Goal: Task Accomplishment & Management: Use online tool/utility

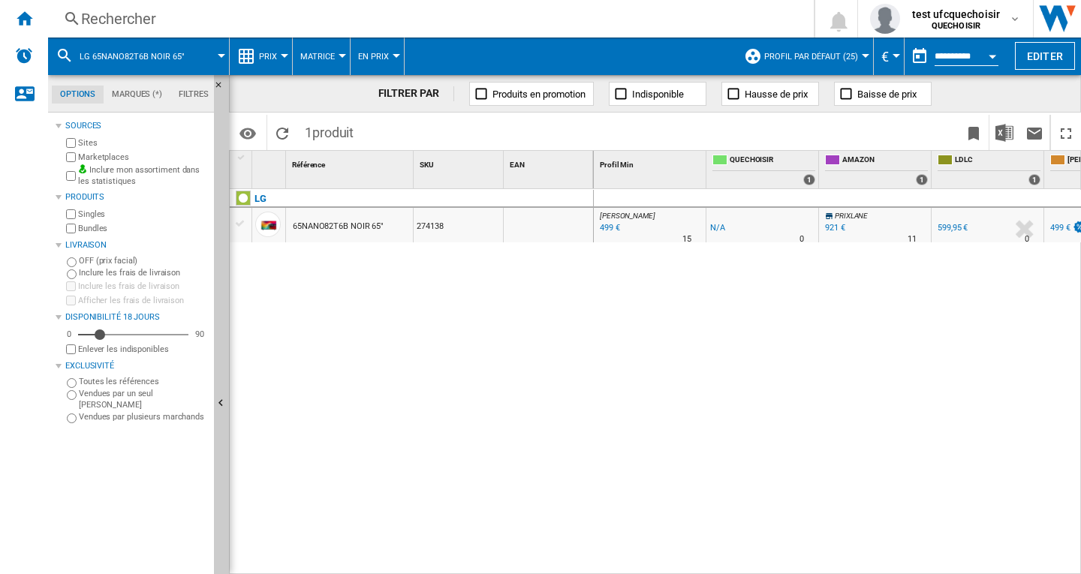
click at [285, 56] on div at bounding box center [285, 56] width 8 height 4
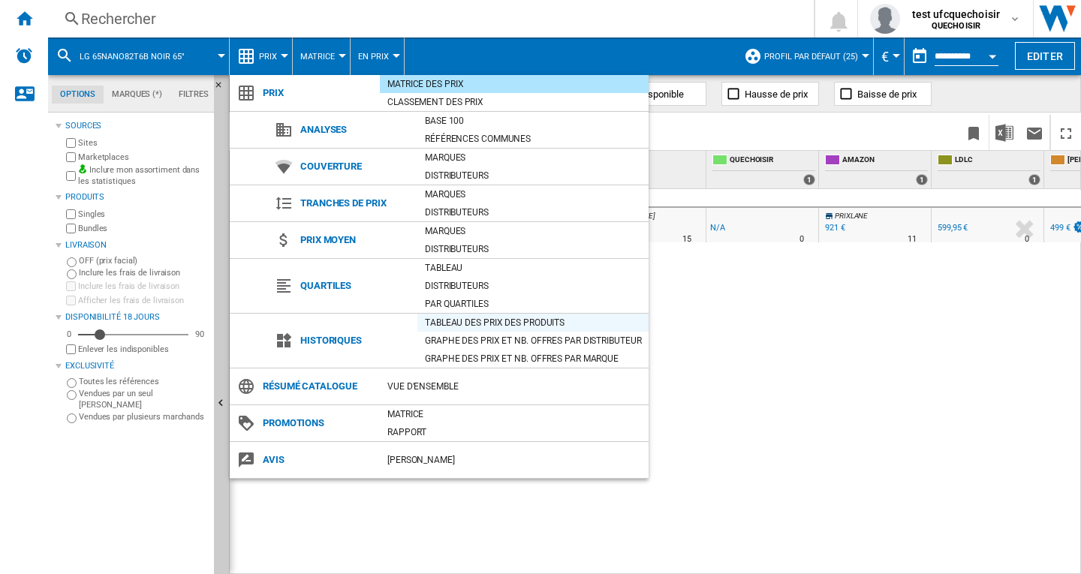
click at [451, 323] on div "Tableau des prix des produits" at bounding box center [532, 322] width 231 height 15
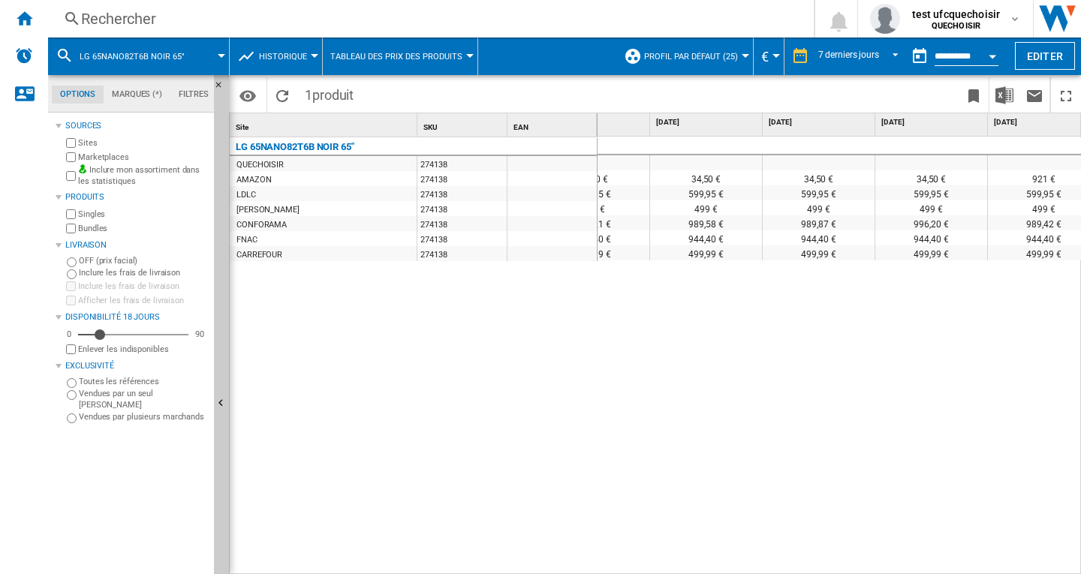
scroll to position [0, 417]
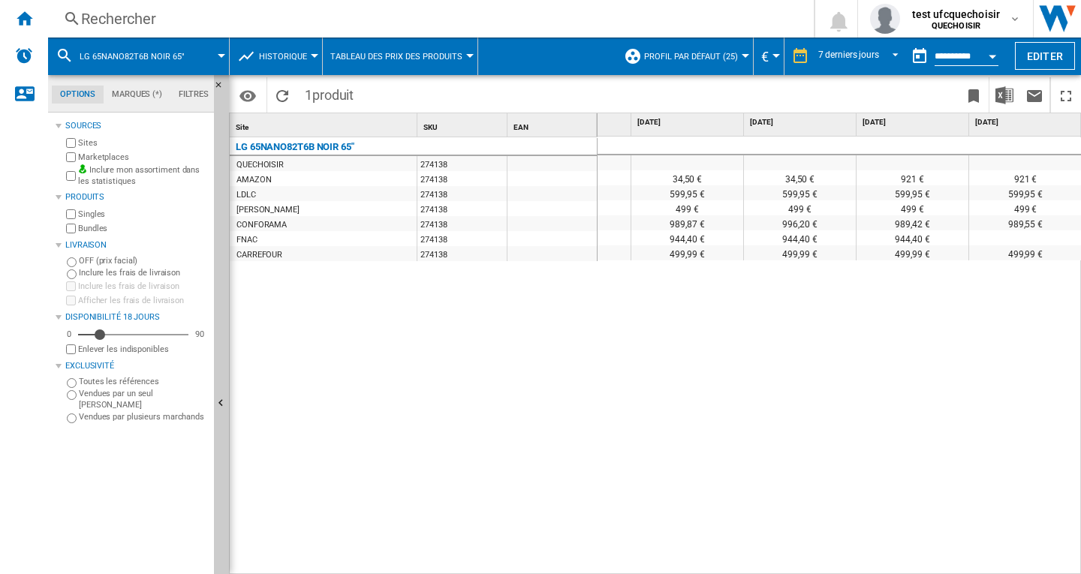
click at [313, 56] on div at bounding box center [315, 56] width 8 height 4
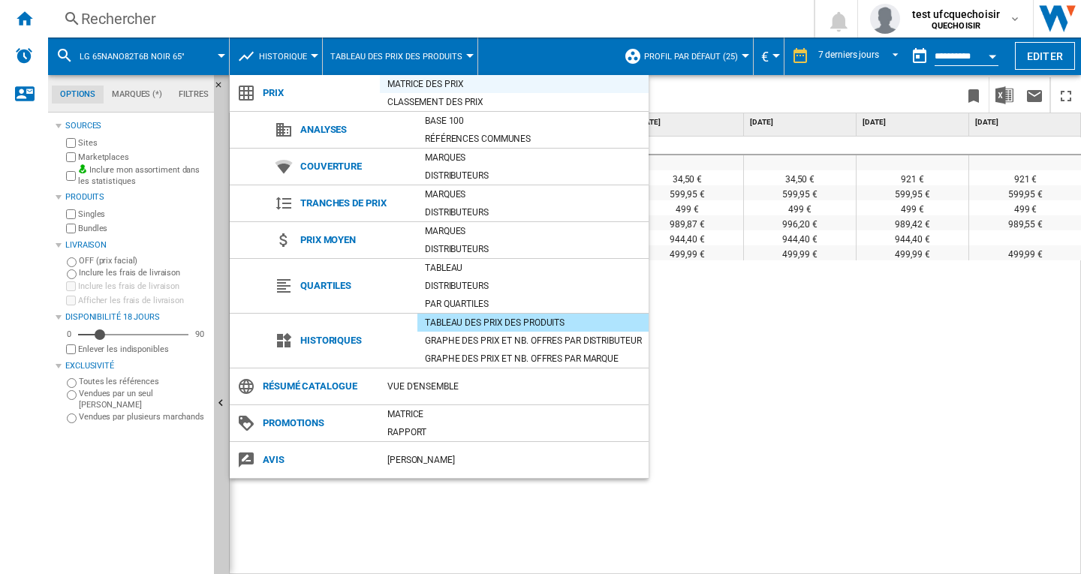
click at [445, 85] on div "Matrice des prix" at bounding box center [514, 84] width 269 height 15
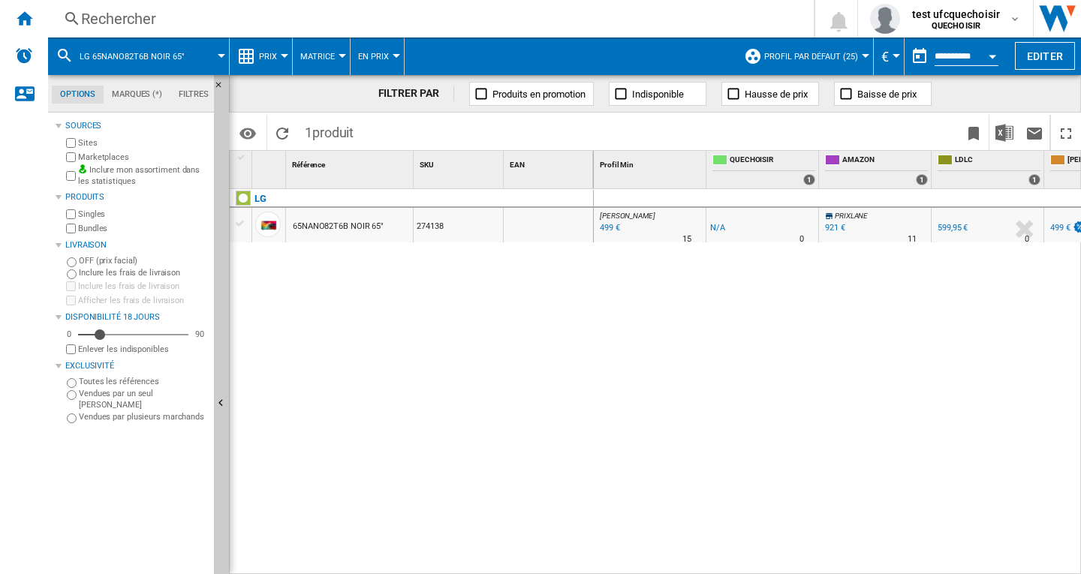
click at [989, 59] on button "Open calendar" at bounding box center [992, 54] width 27 height 27
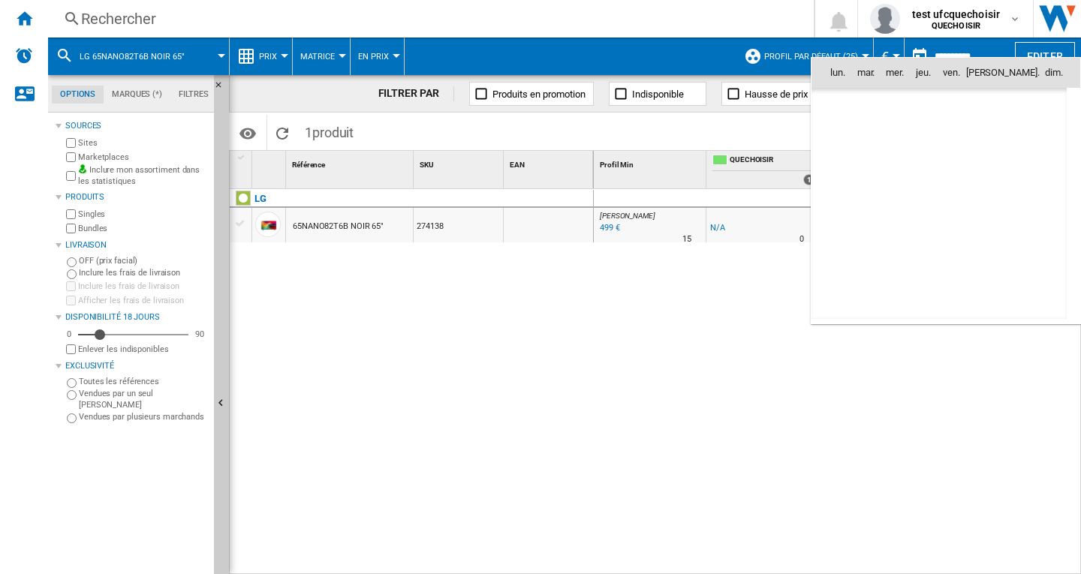
scroll to position [7162, 0]
drag, startPoint x: 940, startPoint y: 138, endPoint x: 899, endPoint y: 307, distance: 173.9
click at [942, 140] on span "7" at bounding box center [939, 138] width 30 height 30
type input "**********"
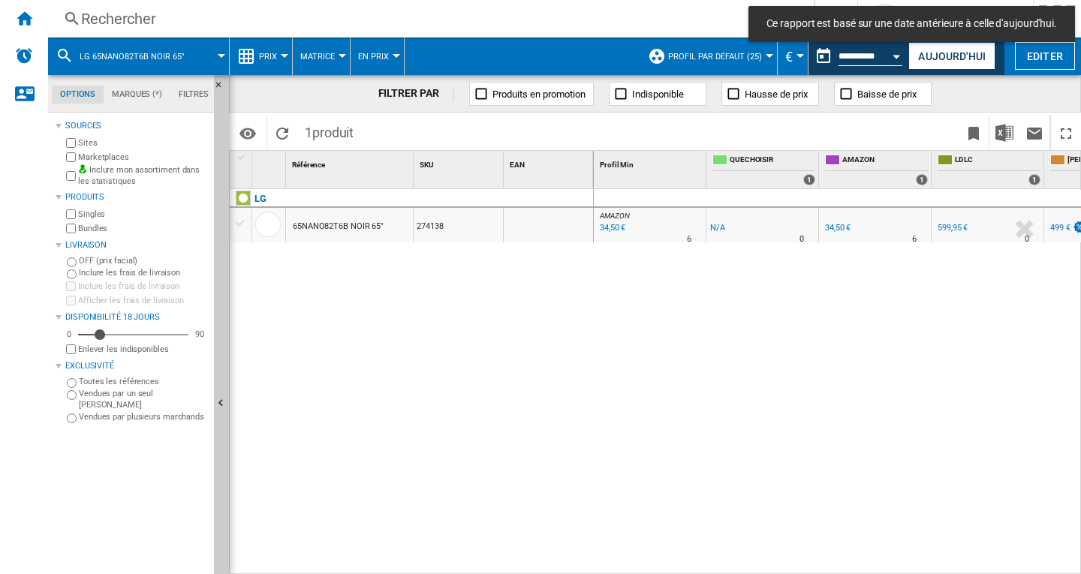
click at [842, 229] on div "34,50 €" at bounding box center [838, 228] width 26 height 10
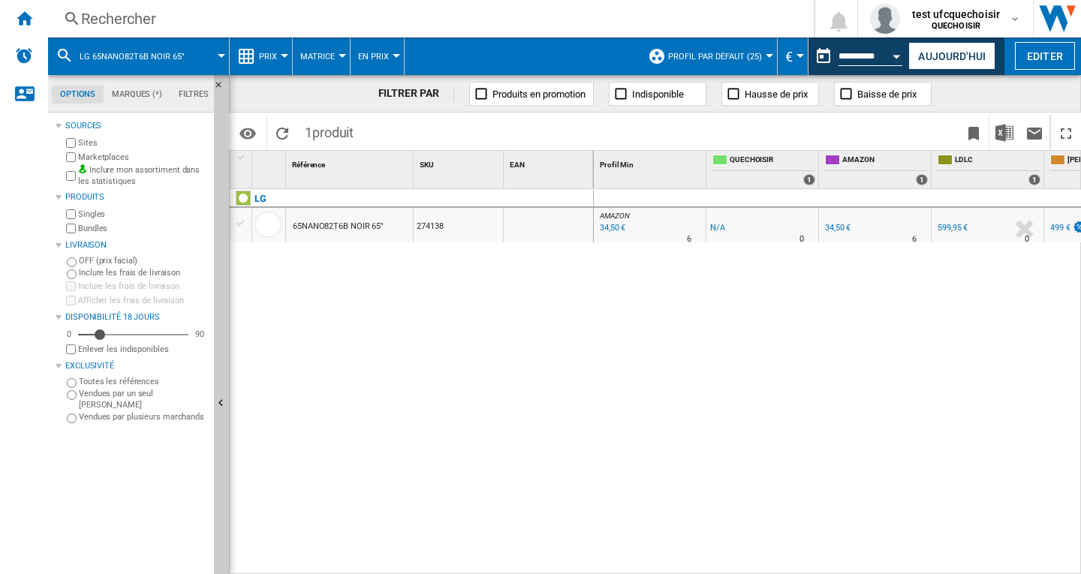
click at [839, 229] on div "34,50 €" at bounding box center [838, 228] width 26 height 10
click at [839, 225] on div "34,50 €" at bounding box center [838, 228] width 26 height 10
click at [956, 230] on div "599,95 €" at bounding box center [953, 228] width 30 height 10
click at [946, 62] on button "Aujourd'hui" at bounding box center [951, 56] width 87 height 28
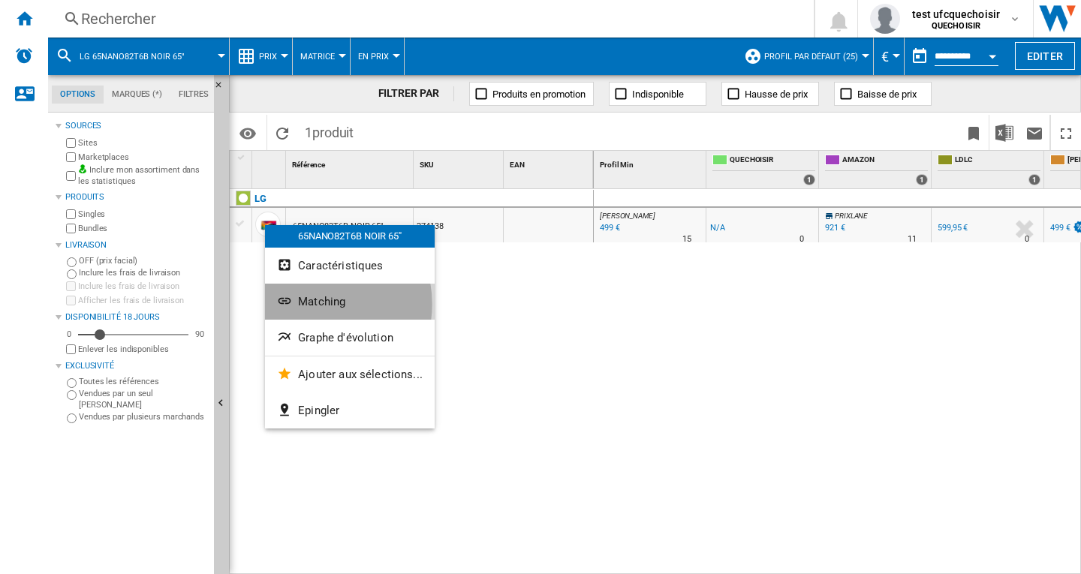
click at [312, 304] on span "Matching" at bounding box center [321, 302] width 47 height 14
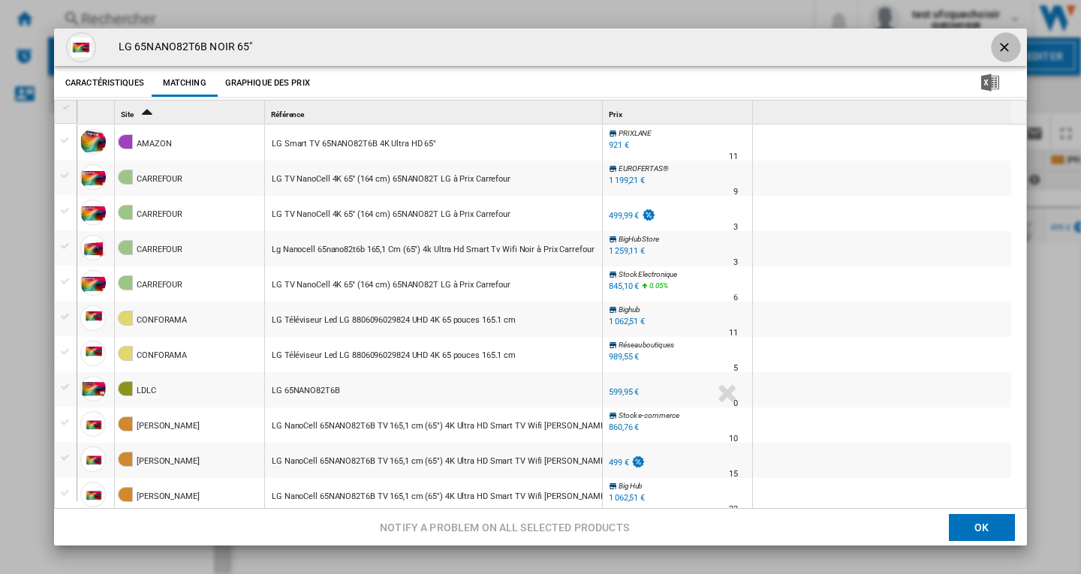
click at [998, 44] on ng-md-icon "getI18NText('BUTTONS.CLOSE_DIALOG')" at bounding box center [1006, 49] width 18 height 18
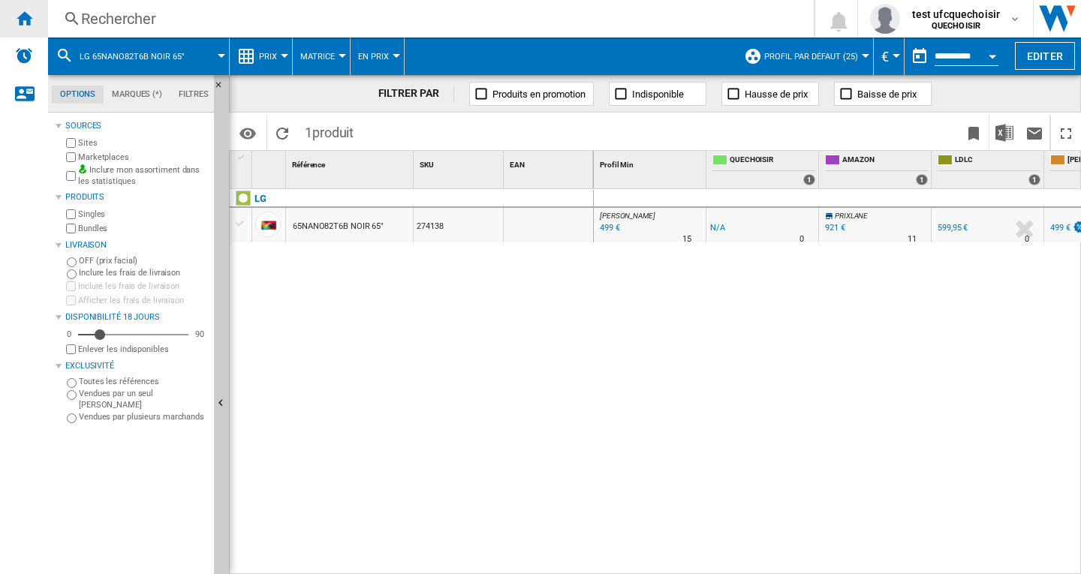
click at [26, 16] on ng-md-icon "Accueil" at bounding box center [24, 18] width 18 height 18
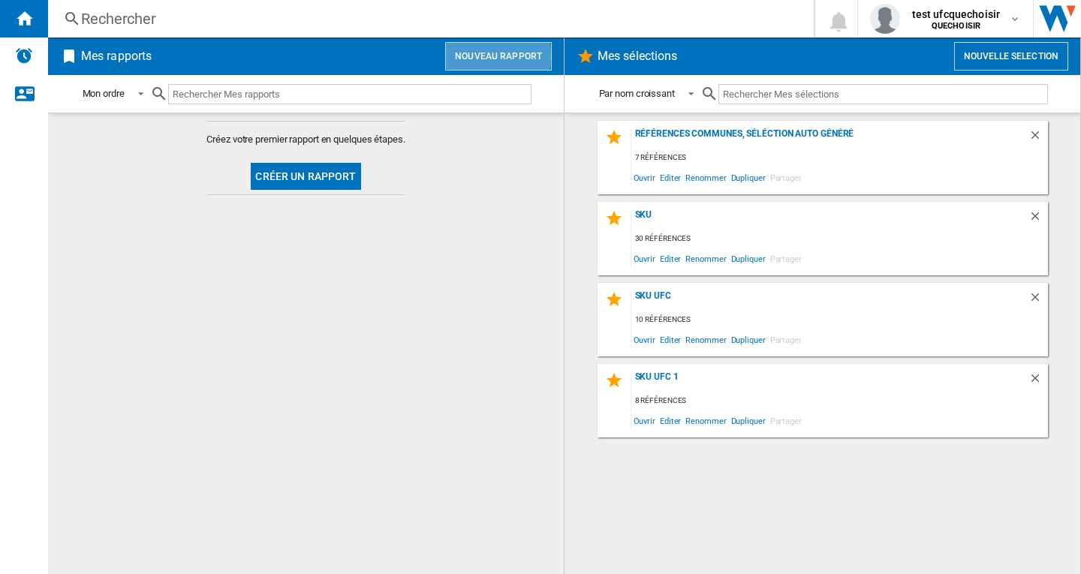
click at [488, 57] on button "Nouveau rapport" at bounding box center [498, 56] width 107 height 29
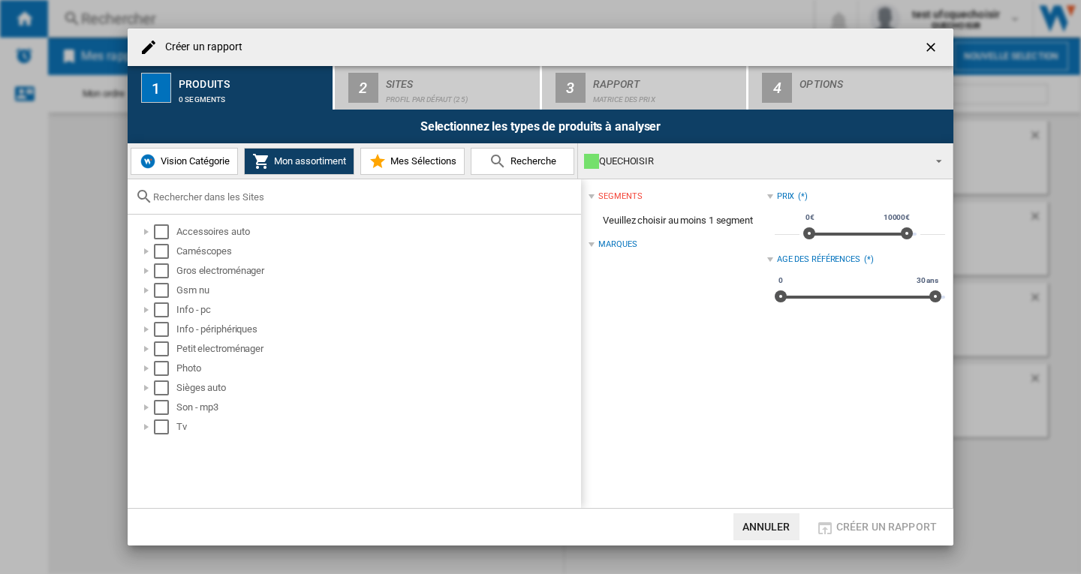
click at [189, 160] on span "Vision Catégorie" at bounding box center [193, 160] width 73 height 11
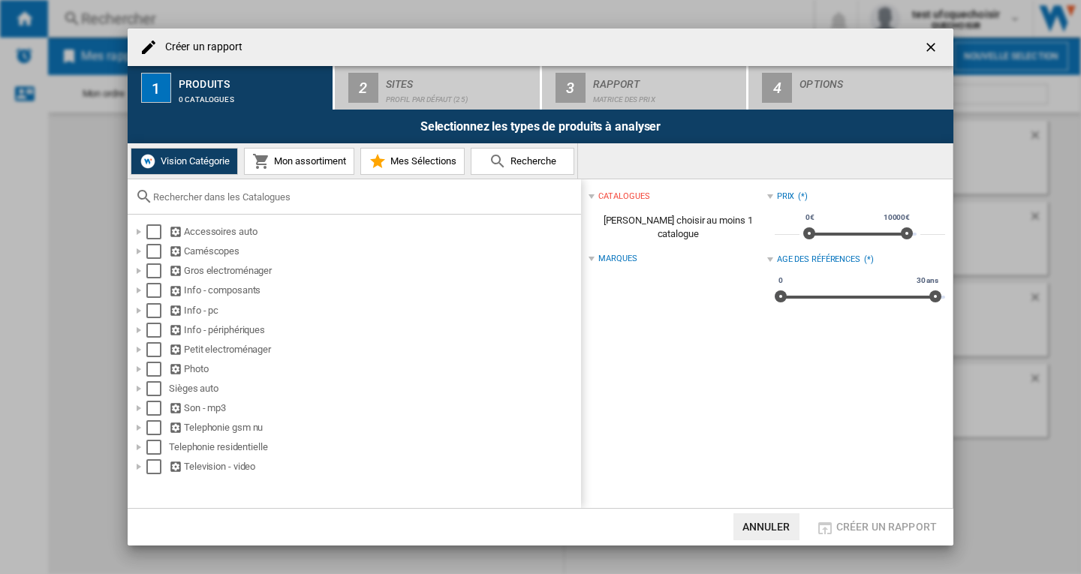
click at [310, 164] on span "Mon assortiment" at bounding box center [308, 160] width 76 height 11
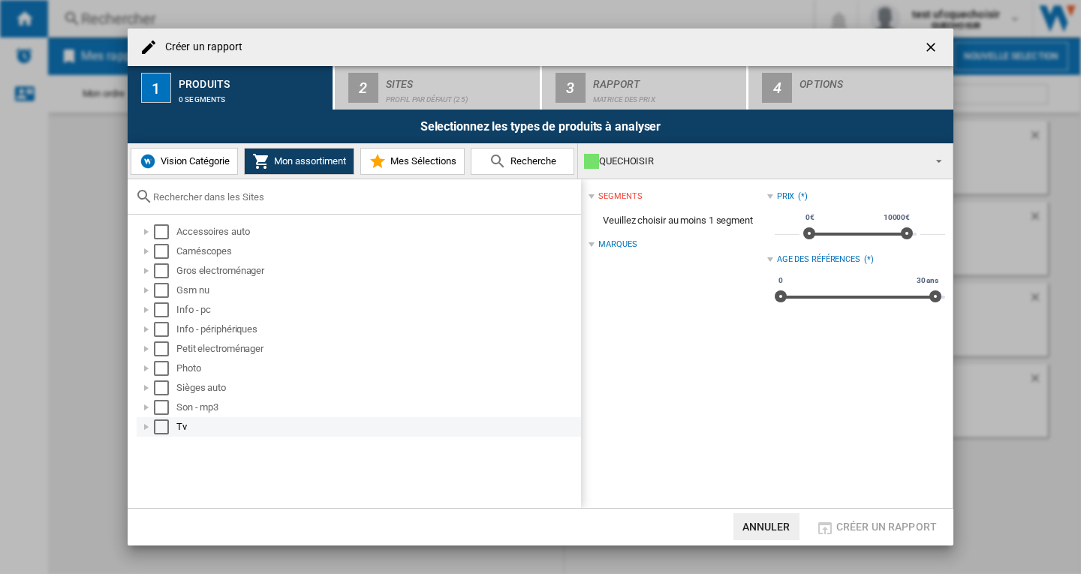
click at [159, 428] on div "Select" at bounding box center [161, 427] width 15 height 15
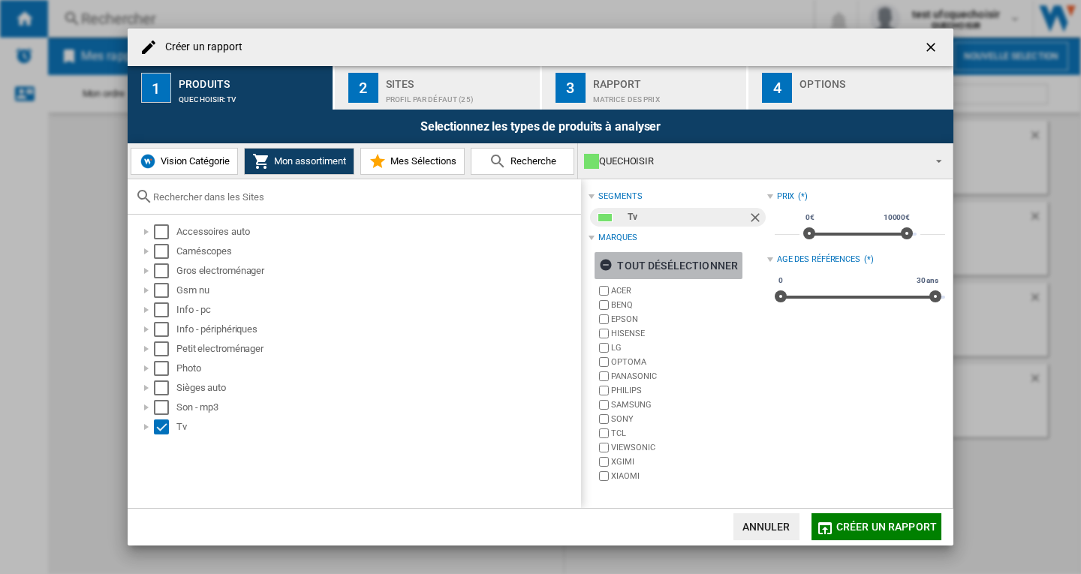
click at [660, 266] on div "tout désélectionner" at bounding box center [668, 265] width 139 height 27
click at [456, 92] on div "Profil par défaut (25)" at bounding box center [460, 96] width 148 height 16
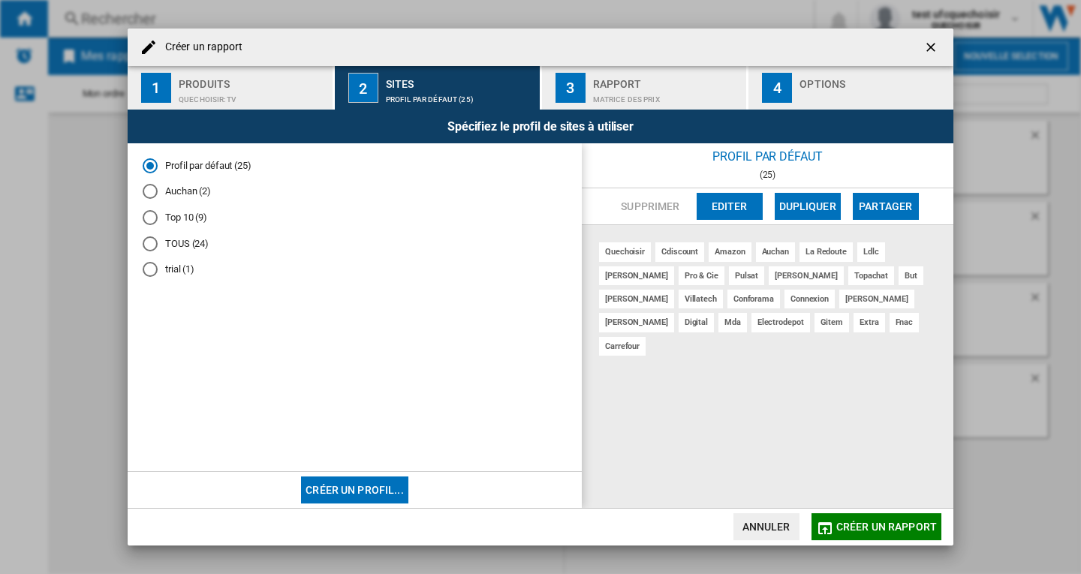
click at [180, 218] on md-radio-button "Top 10 (9)" at bounding box center [355, 218] width 424 height 14
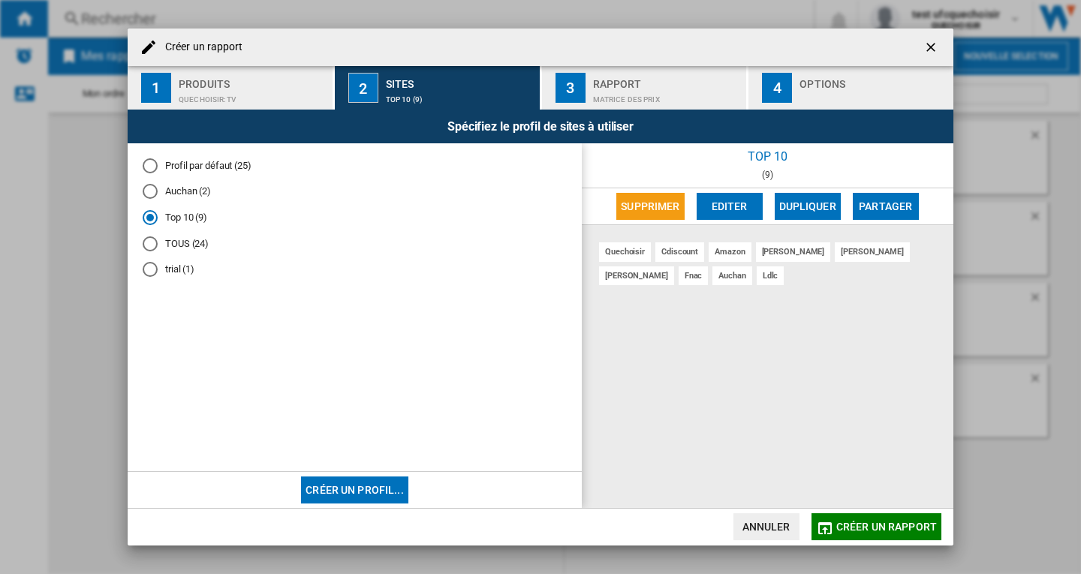
click at [900, 528] on span "Créer un rapport" at bounding box center [886, 527] width 101 height 12
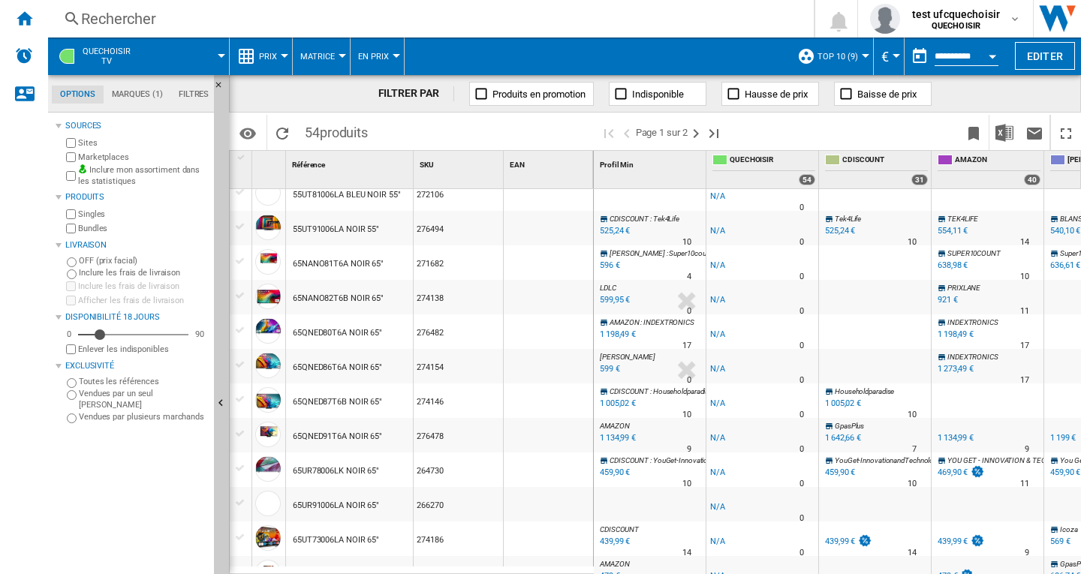
scroll to position [901, 0]
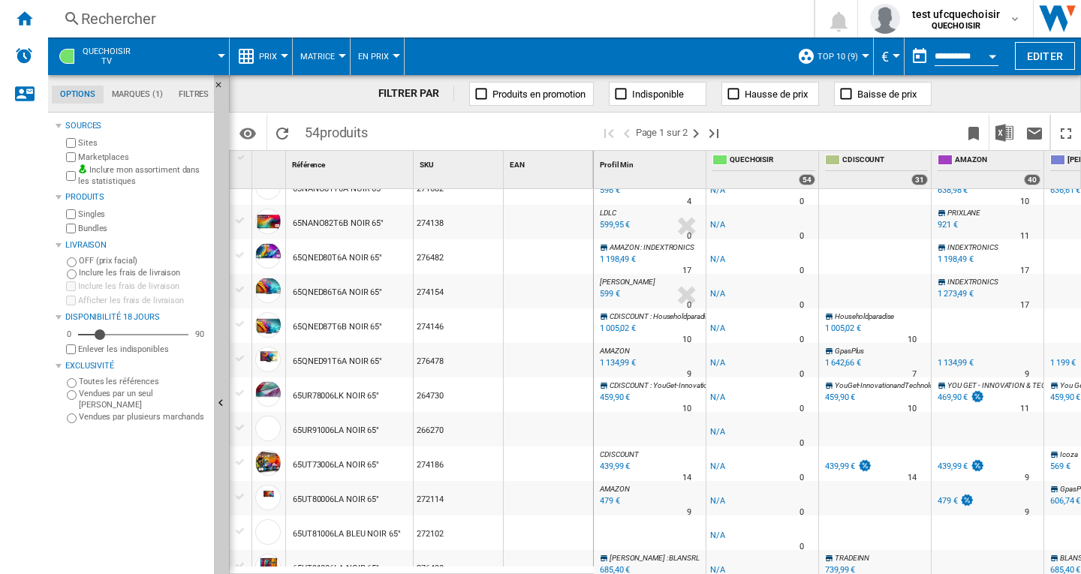
click at [473, 220] on div "274138" at bounding box center [458, 222] width 89 height 35
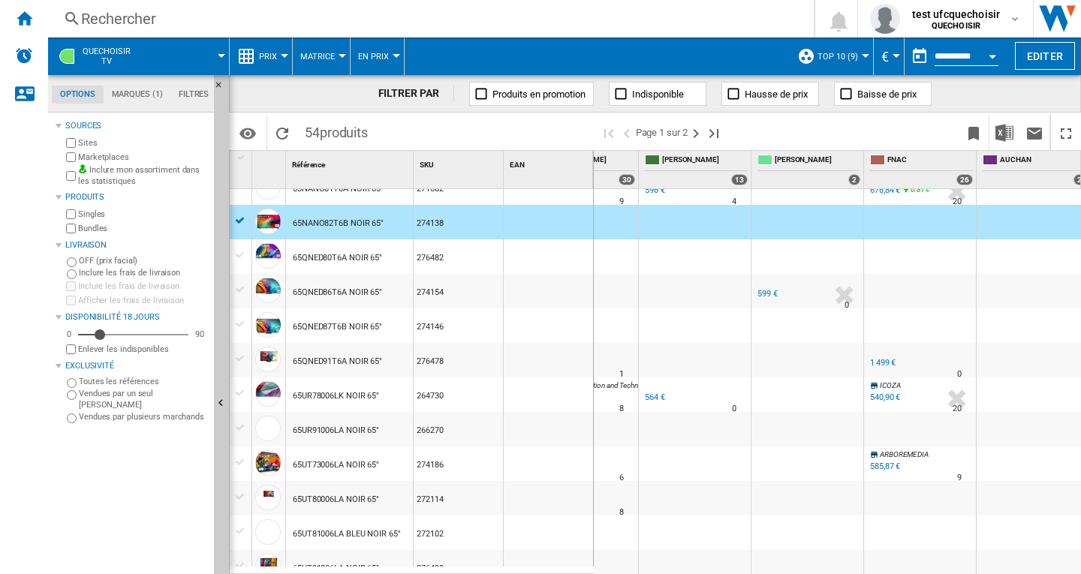
scroll to position [0, 0]
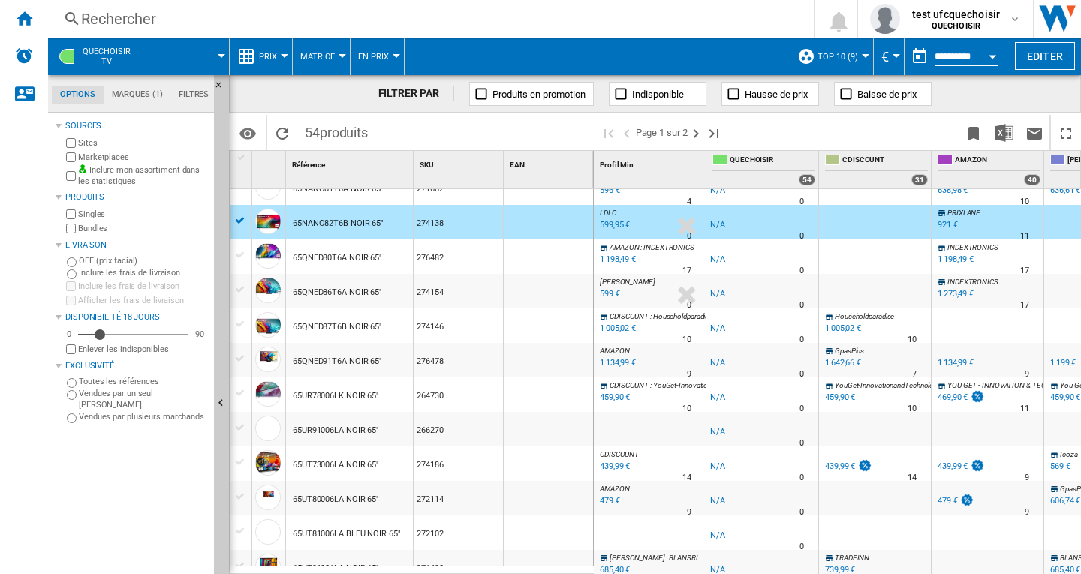
click at [144, 21] on div "Rechercher" at bounding box center [428, 18] width 694 height 21
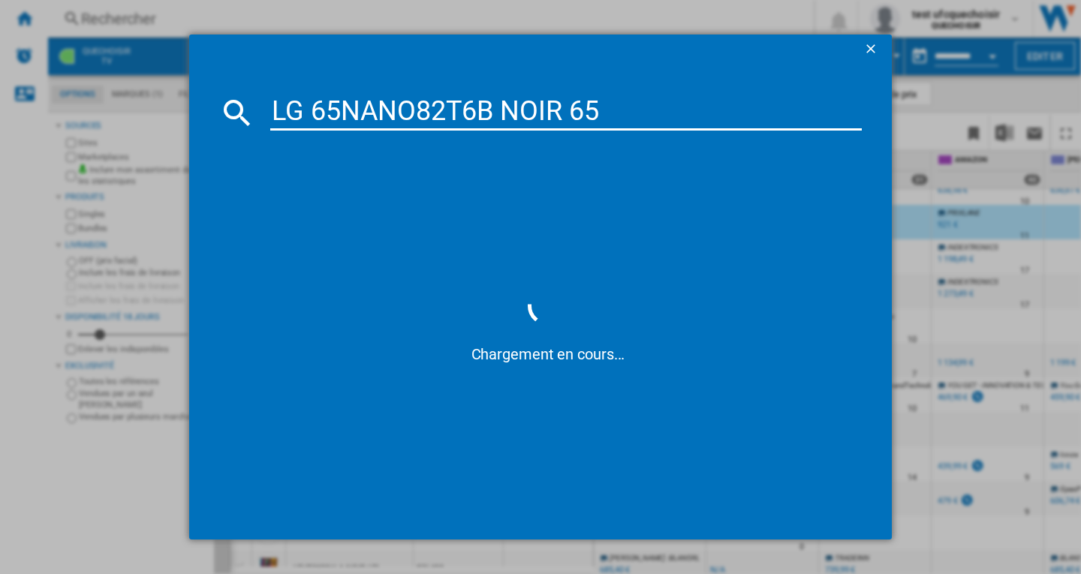
type input "LG 65NANO82T6B NOIR 65""
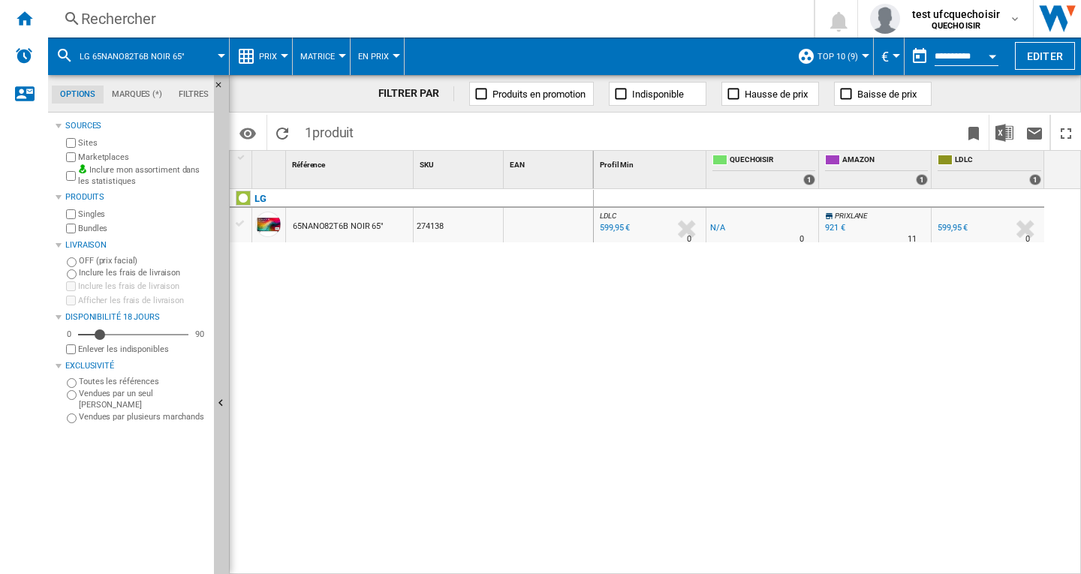
click at [859, 59] on button "Top 10 (9)" at bounding box center [842, 57] width 48 height 38
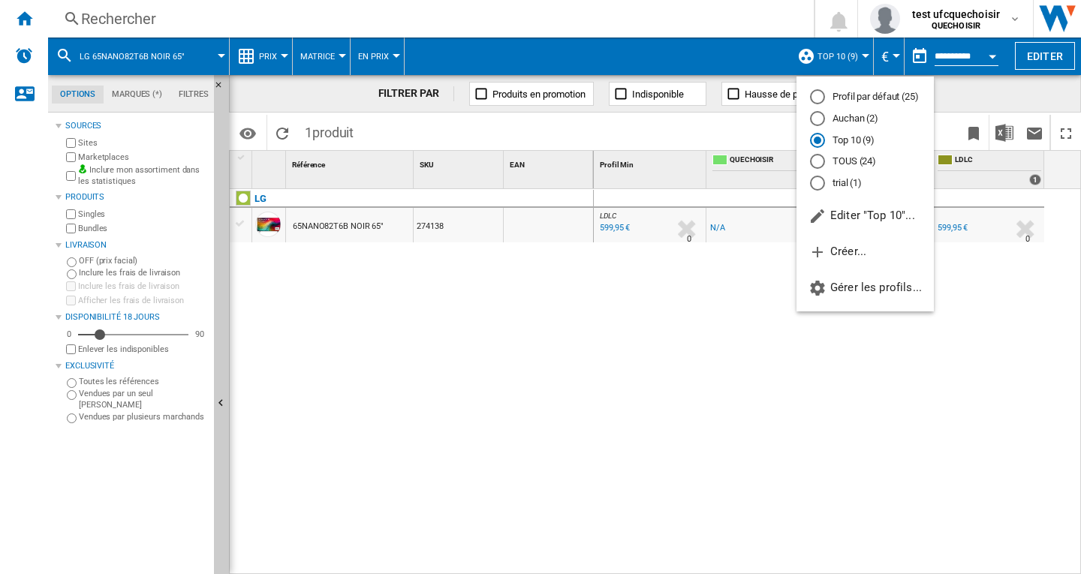
click at [842, 164] on md-radio-button "TOUS (24)" at bounding box center [865, 162] width 110 height 14
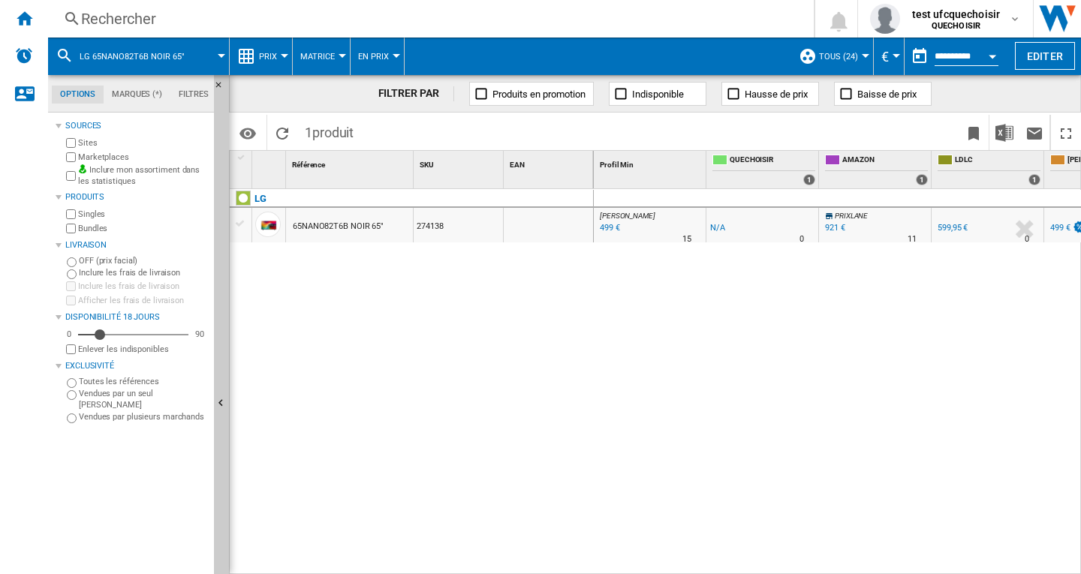
scroll to position [0, 188]
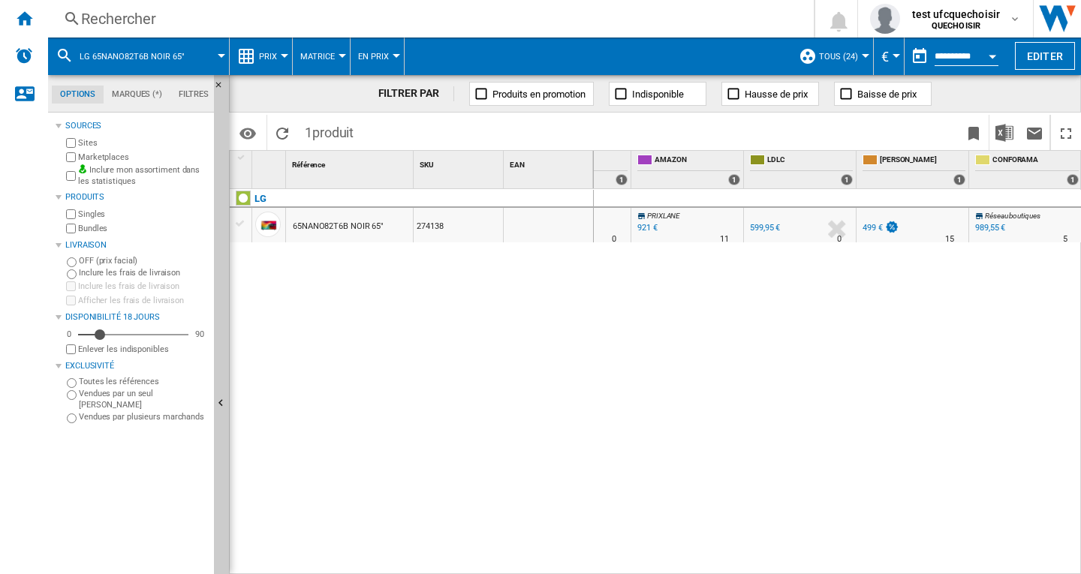
click at [856, 56] on button "TOUS (24)" at bounding box center [842, 57] width 47 height 38
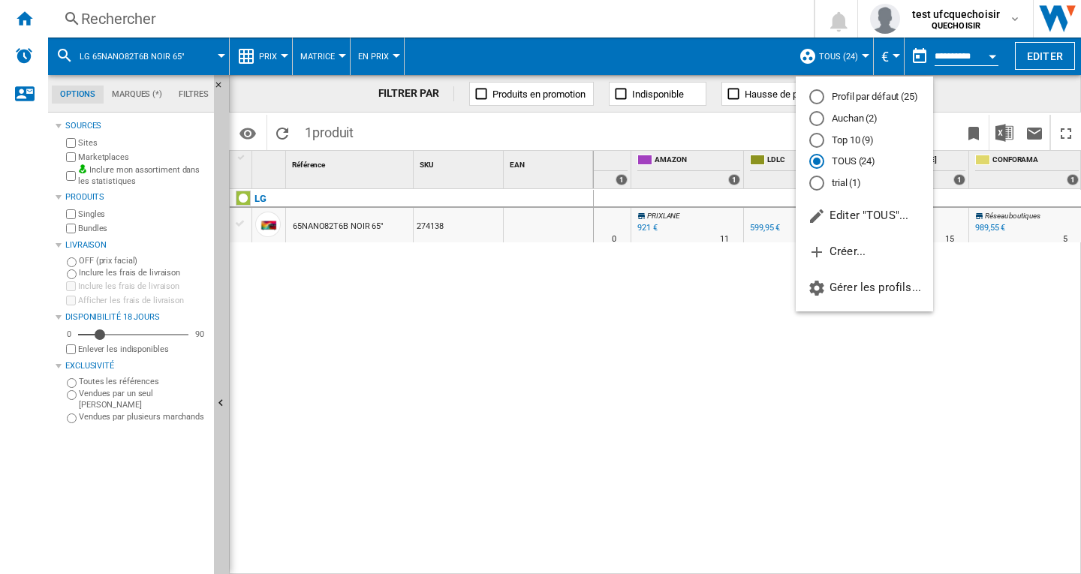
drag, startPoint x: 1043, startPoint y: 303, endPoint x: 1020, endPoint y: 209, distance: 97.4
click at [1044, 304] on md-backdrop at bounding box center [540, 287] width 1081 height 574
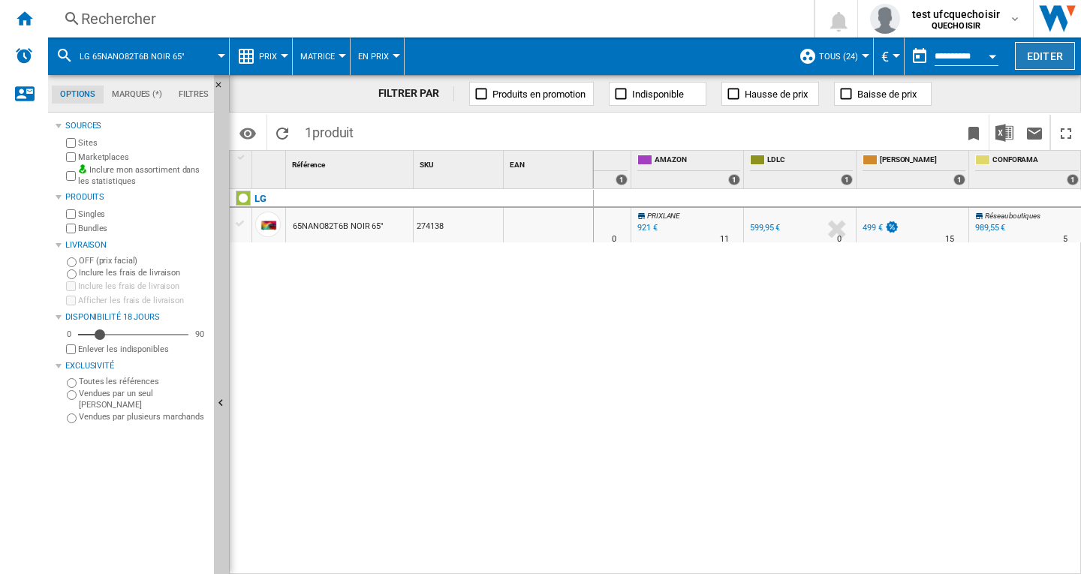
click at [1037, 59] on button "Editer" at bounding box center [1045, 56] width 60 height 28
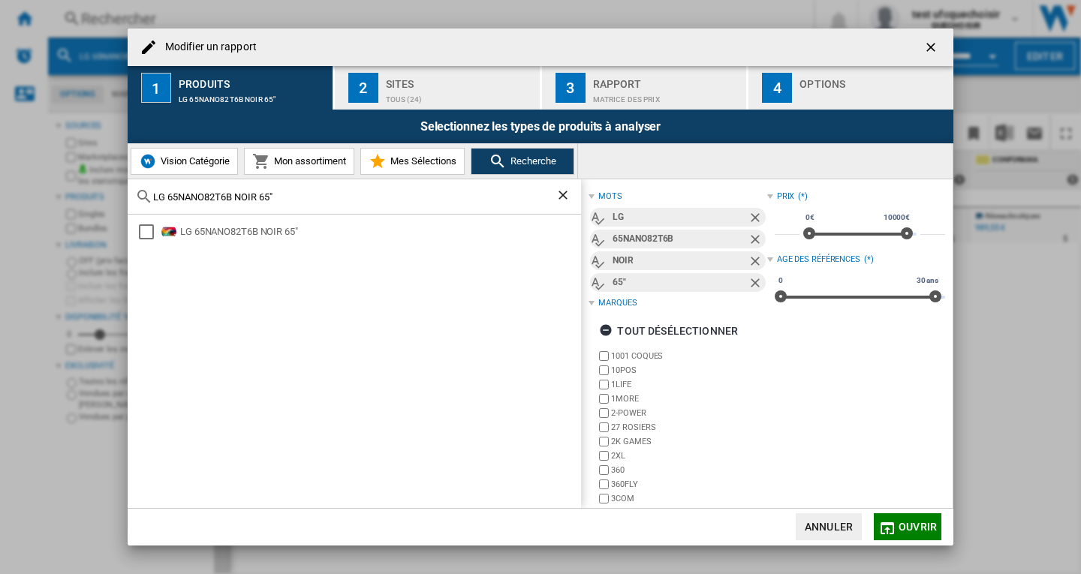
click at [405, 97] on div "TOUS (24)" at bounding box center [460, 96] width 148 height 16
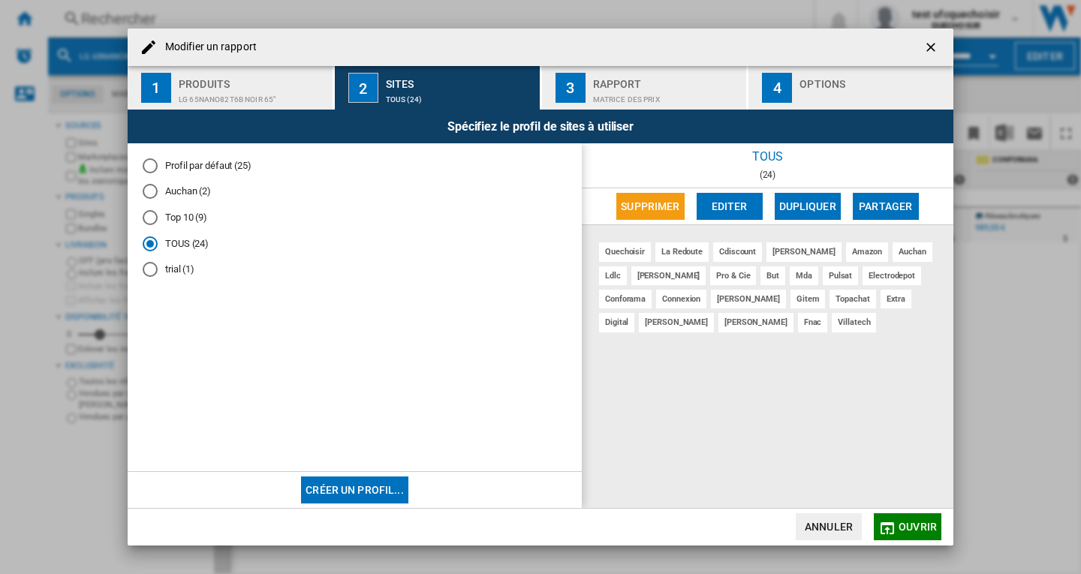
click at [197, 164] on md-radio-button "Profil par défaut (25)" at bounding box center [355, 165] width 424 height 14
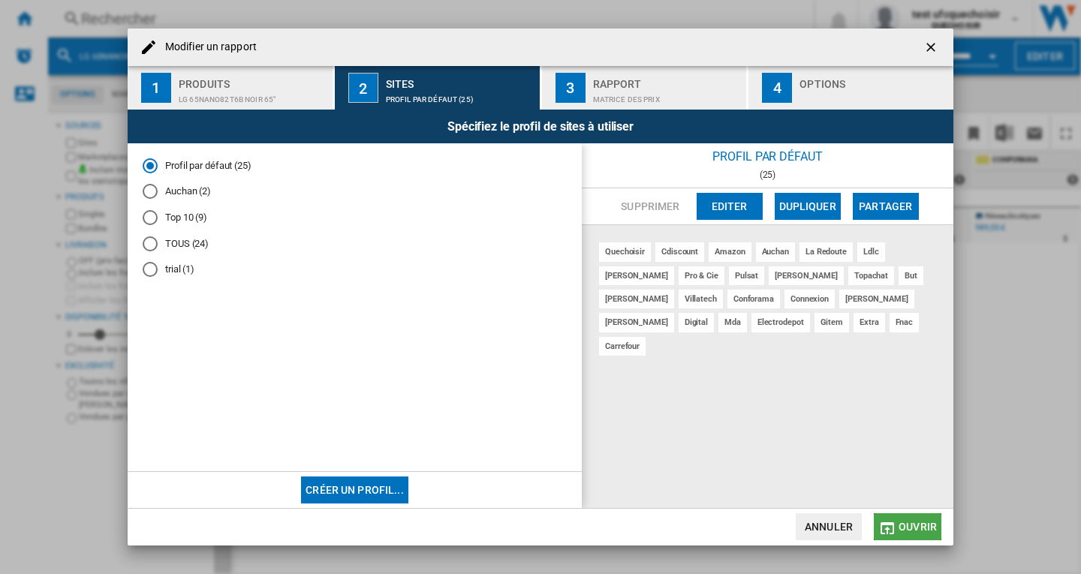
click at [908, 528] on span "Ouvrir" at bounding box center [918, 527] width 38 height 12
